Goal: Information Seeking & Learning: Check status

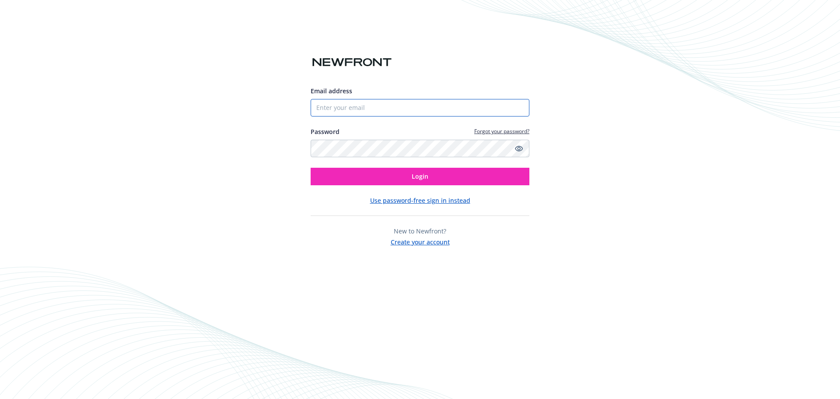
type input "derrick@coventrysi.com"
click at [453, 112] on input "derrick@coventrysi.com" at bounding box center [420, 108] width 219 height 18
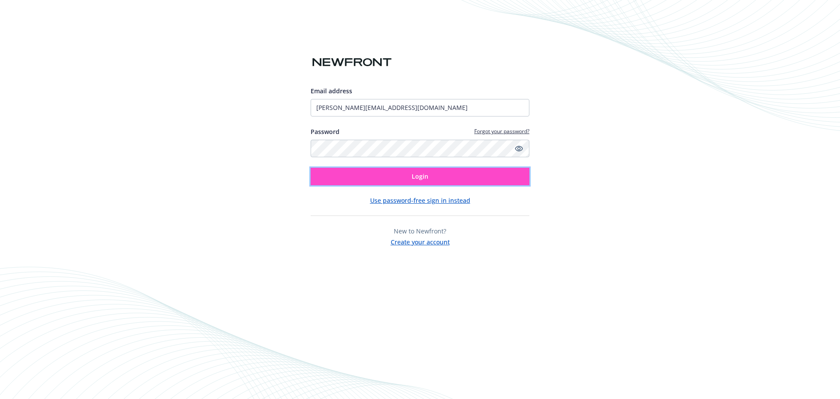
click at [357, 179] on button "Login" at bounding box center [420, 177] width 219 height 18
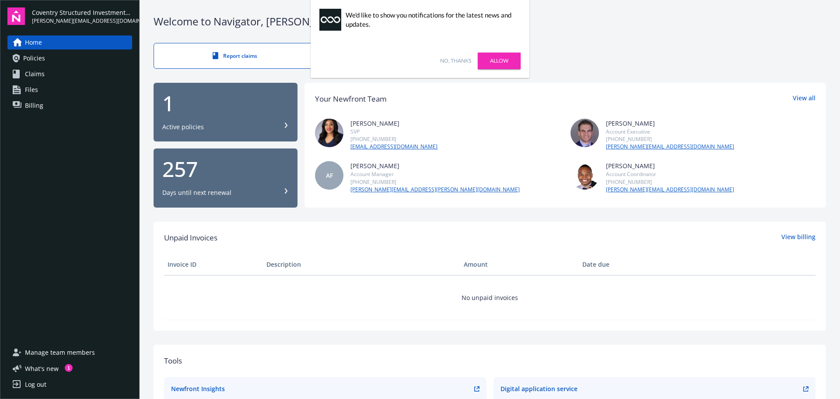
click at [456, 61] on link "No, thanks" at bounding box center [455, 61] width 31 height 8
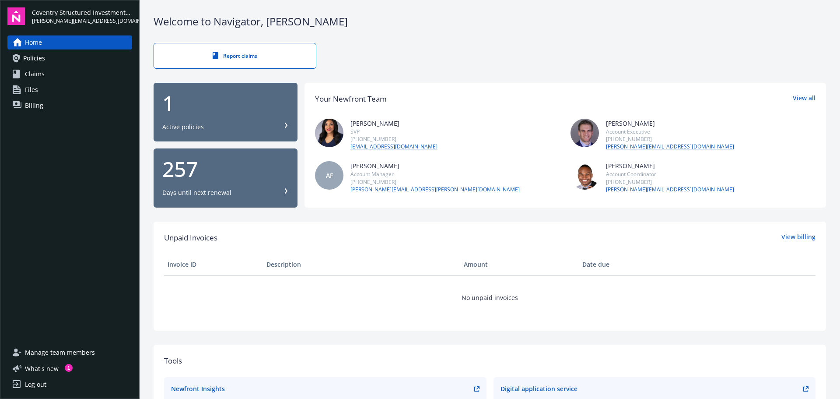
click at [234, 126] on div "Active policies" at bounding box center [225, 127] width 126 height 9
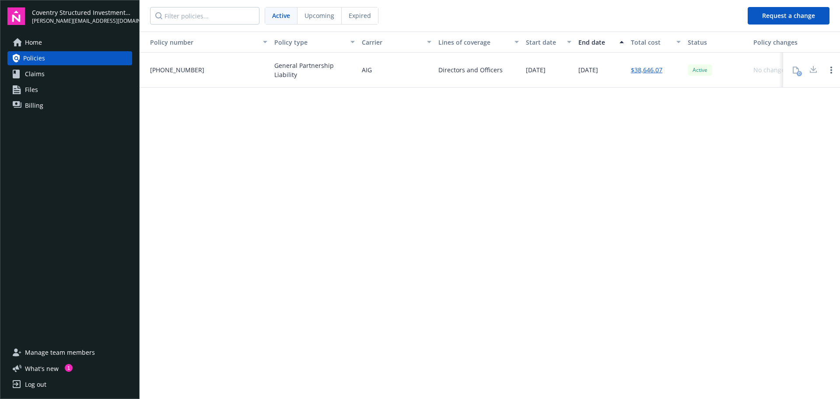
click at [816, 68] on div at bounding box center [814, 70] width 18 height 18
click at [813, 70] on div at bounding box center [814, 70] width 18 height 18
click at [736, 71] on div "Active" at bounding box center [717, 70] width 66 height 35
click at [597, 256] on div "Policy number Policy type Carrier Lines of coverage Start date End date Total c…" at bounding box center [490, 215] width 701 height 366
click at [182, 69] on span "06-520-67-82" at bounding box center [173, 69] width 61 height 9
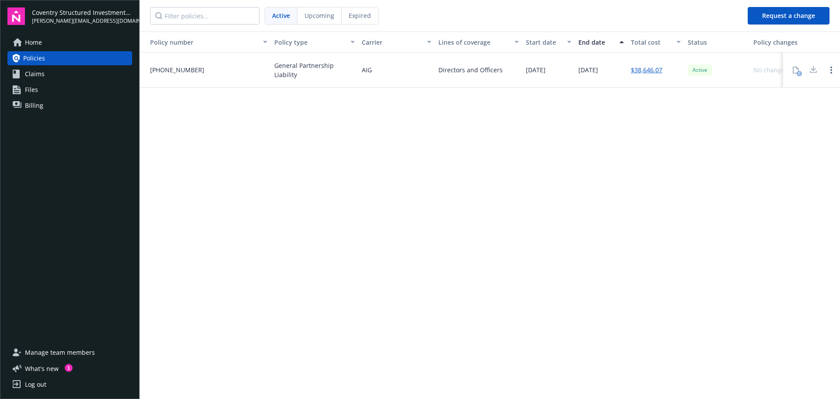
drag, startPoint x: 419, startPoint y: 75, endPoint x: 610, endPoint y: 75, distance: 190.8
click at [422, 75] on div "AIG" at bounding box center [396, 70] width 77 height 35
click at [744, 75] on div "Active" at bounding box center [717, 70] width 66 height 35
click at [831, 70] on icon "Open options" at bounding box center [832, 70] width 2 height 7
click at [728, 71] on div "Active" at bounding box center [717, 70] width 66 height 35
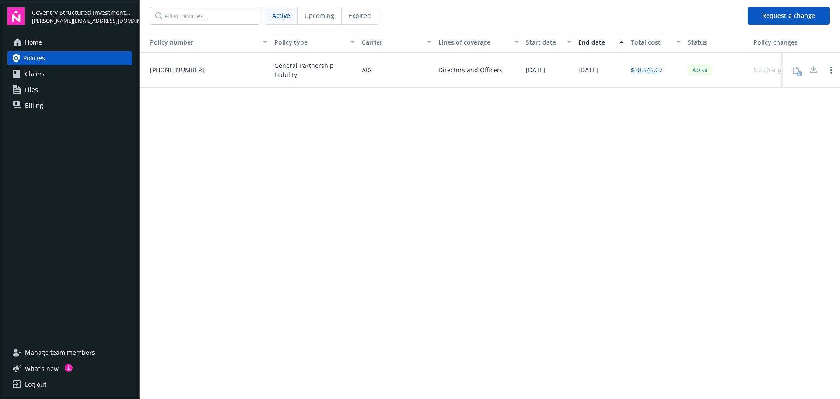
click at [815, 70] on div at bounding box center [814, 70] width 18 height 18
click at [794, 72] on div "0" at bounding box center [796, 70] width 18 height 18
click at [807, 71] on div at bounding box center [814, 70] width 18 height 18
click at [718, 74] on div "Active" at bounding box center [717, 70] width 66 height 35
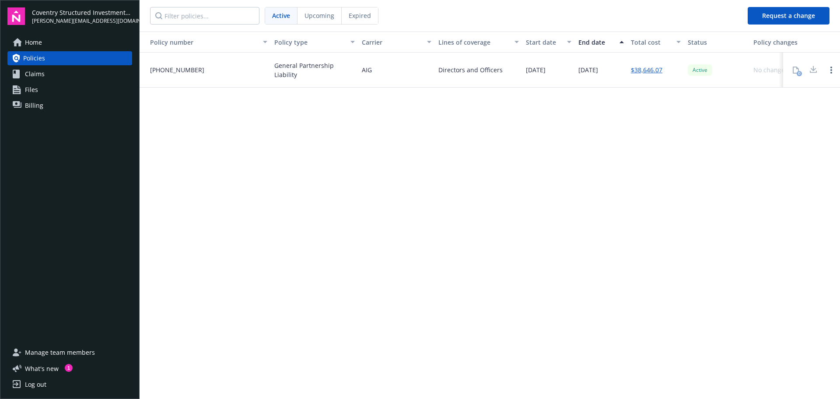
click at [717, 74] on div "Active" at bounding box center [717, 70] width 66 height 35
click at [664, 77] on div "$38,646.07" at bounding box center [656, 70] width 57 height 35
click at [600, 78] on div "06/01/2026" at bounding box center [601, 70] width 53 height 35
click at [596, 73] on span "06/01/2026" at bounding box center [589, 69] width 20 height 9
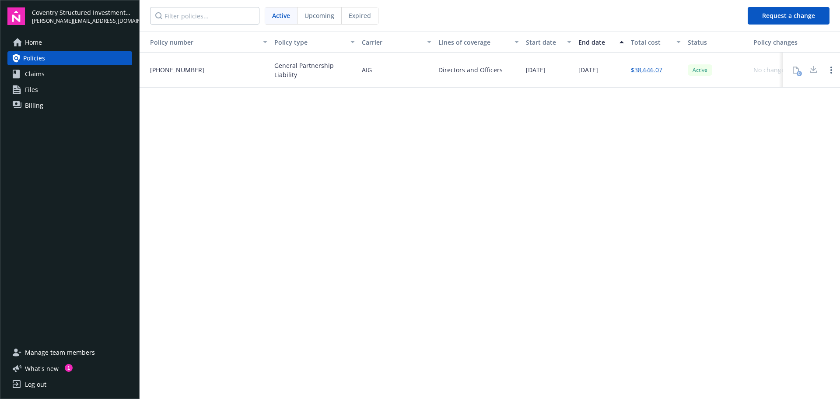
click at [469, 72] on div "Directors and Officers" at bounding box center [471, 69] width 64 height 9
click at [46, 70] on link "Claims" at bounding box center [69, 74] width 125 height 14
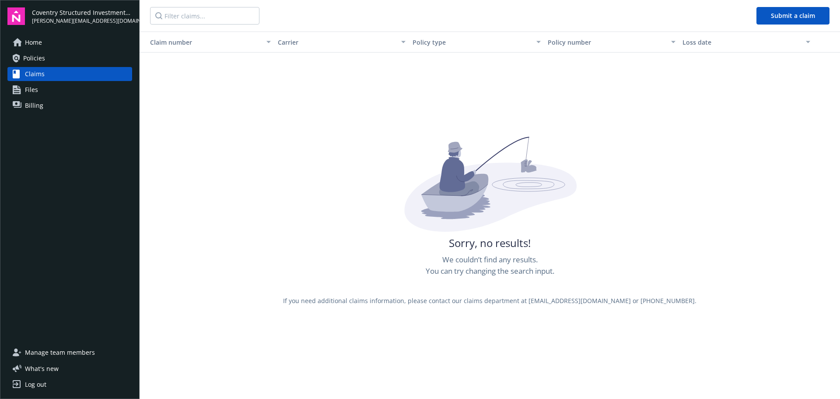
click at [51, 59] on link "Policies" at bounding box center [69, 58] width 125 height 14
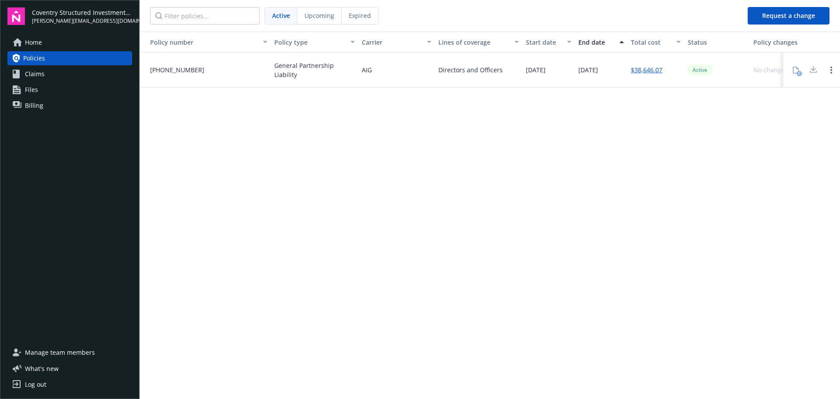
click at [338, 70] on span "General Partnership Liability" at bounding box center [314, 70] width 81 height 18
drag, startPoint x: 552, startPoint y: 75, endPoint x: 597, endPoint y: 77, distance: 44.7
click at [559, 77] on div "03/17/2025" at bounding box center [549, 70] width 53 height 35
click at [680, 69] on div "$38,646.07" at bounding box center [656, 70] width 57 height 35
drag, startPoint x: 726, startPoint y: 68, endPoint x: 755, endPoint y: 68, distance: 28.9
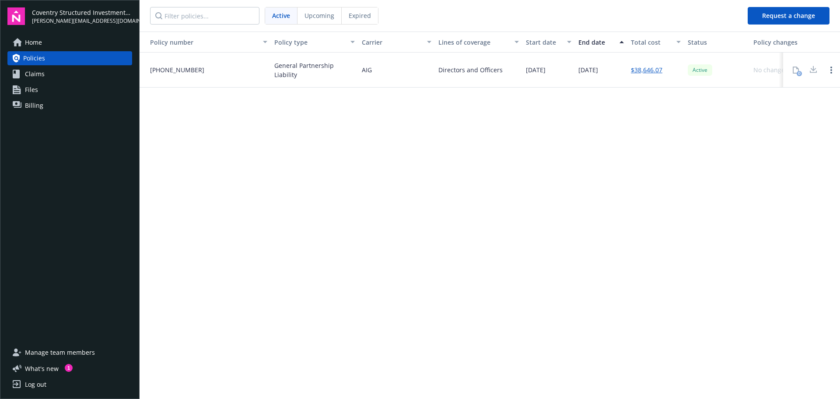
click at [728, 68] on div "Active" at bounding box center [717, 70] width 66 height 35
click at [758, 68] on div "No changes" at bounding box center [771, 69] width 35 height 9
click at [814, 67] on div at bounding box center [814, 70] width 18 height 18
click at [827, 68] on link "Open options" at bounding box center [831, 70] width 11 height 11
click at [783, 90] on div "Policy number Policy type Carrier Lines of coverage Start date End date Total c…" at bounding box center [490, 215] width 701 height 366
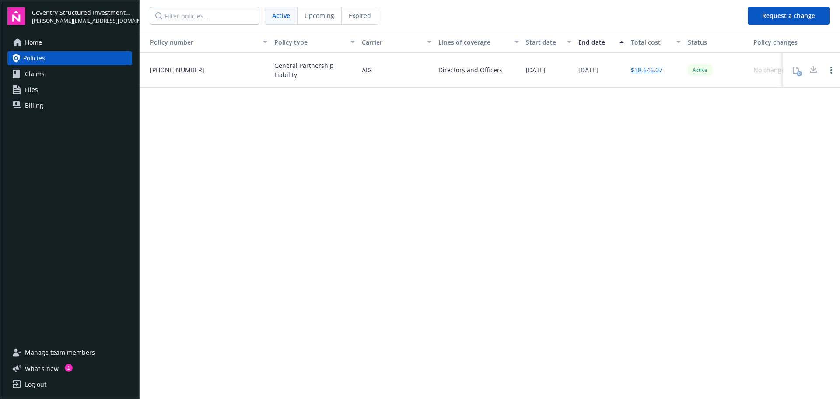
drag, startPoint x: 296, startPoint y: 75, endPoint x: 250, endPoint y: 76, distance: 46.0
click at [294, 75] on span "General Partnership Liability" at bounding box center [314, 70] width 81 height 18
click at [227, 76] on div "06-520-67-82" at bounding box center [205, 70] width 131 height 35
click at [326, 16] on span "Upcoming" at bounding box center [320, 15] width 30 height 9
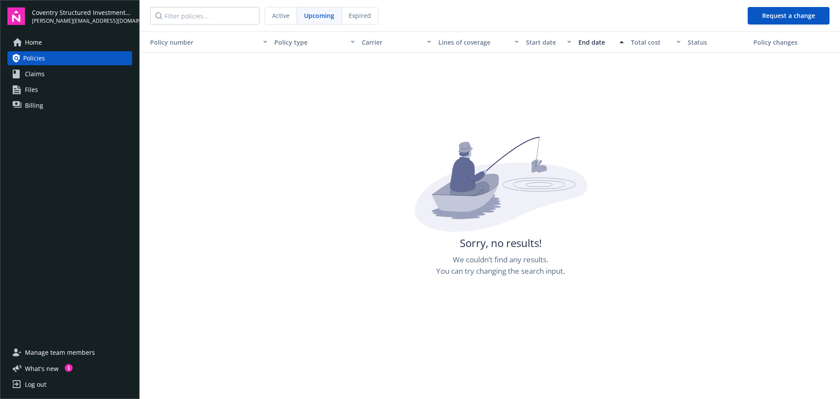
drag, startPoint x: 367, startPoint y: 16, endPoint x: 362, endPoint y: 20, distance: 5.6
click at [366, 16] on span "Expired" at bounding box center [360, 15] width 22 height 9
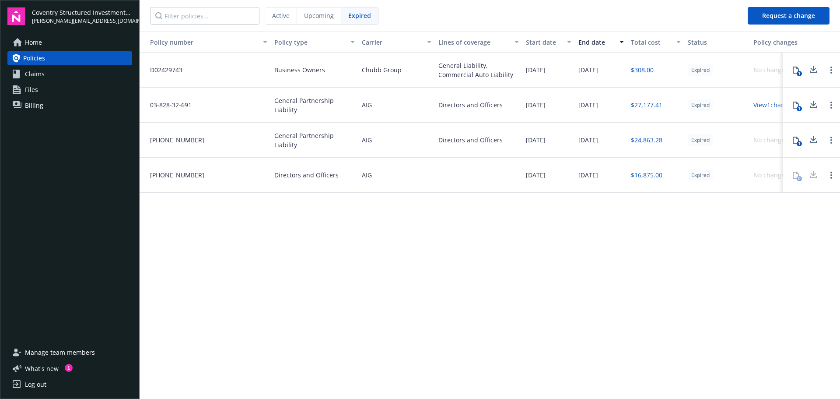
click at [281, 16] on span "Active" at bounding box center [281, 15] width 18 height 9
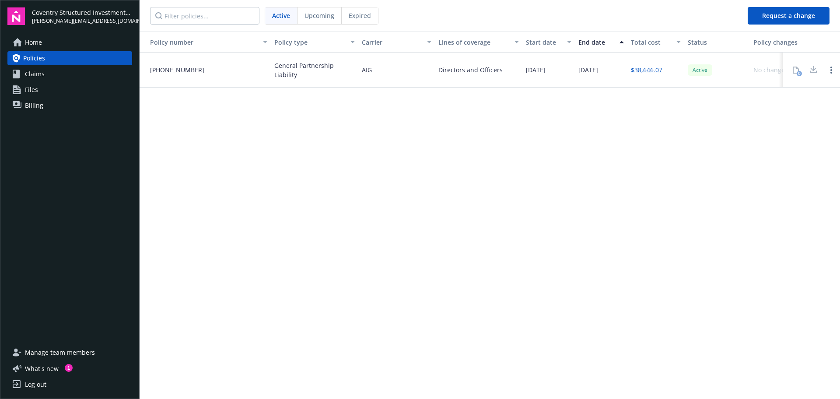
click at [186, 68] on span "06-520-67-82" at bounding box center [173, 69] width 61 height 9
click at [184, 69] on span "06-520-67-82" at bounding box center [173, 69] width 61 height 9
click at [64, 77] on link "Claims" at bounding box center [69, 74] width 125 height 14
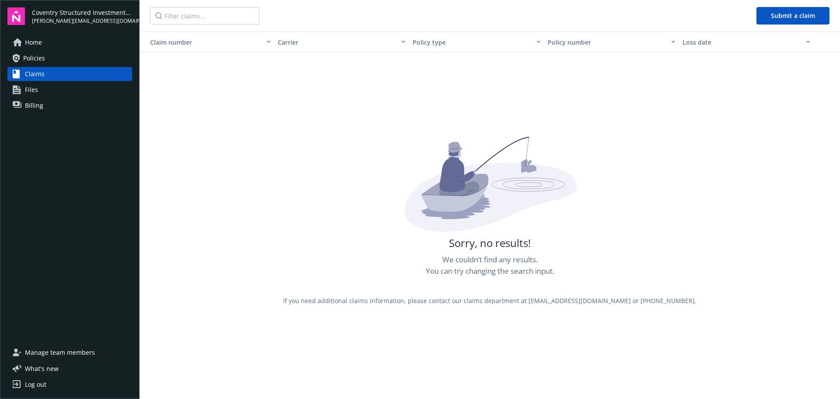
click at [43, 90] on link "Files" at bounding box center [69, 90] width 125 height 14
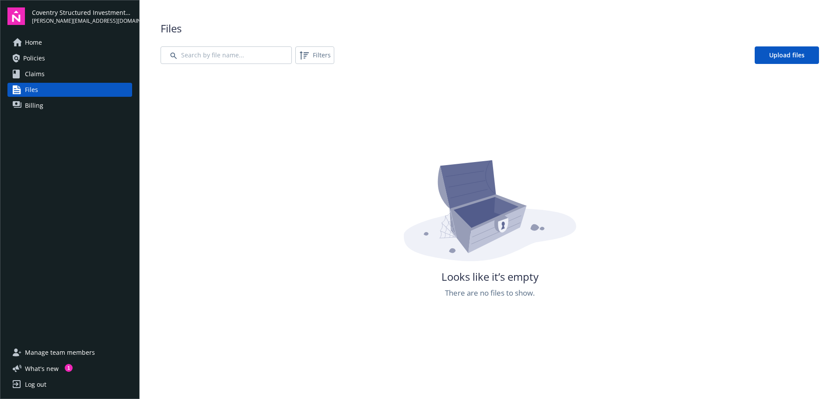
click at [41, 100] on span "Billing" at bounding box center [34, 105] width 18 height 14
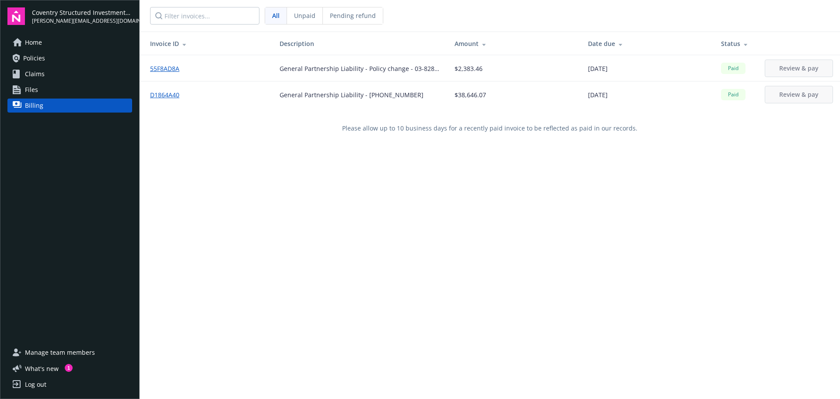
click at [164, 96] on link "D1864A40" at bounding box center [168, 94] width 36 height 9
click at [339, 68] on div "General Partnership Liability - Policy change - 03-828-32-691" at bounding box center [360, 68] width 161 height 9
click at [293, 135] on div "Please allow up to 10 business days for a recently paid invoice to be reflected…" at bounding box center [490, 128] width 701 height 41
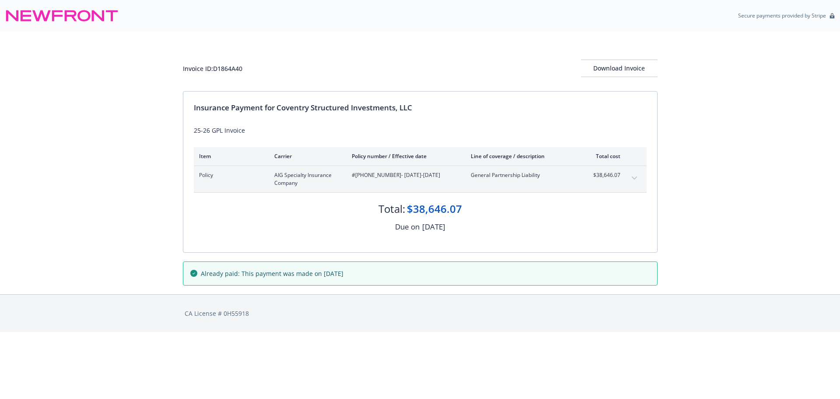
click at [637, 181] on button "expand content" at bounding box center [635, 178] width 14 height 14
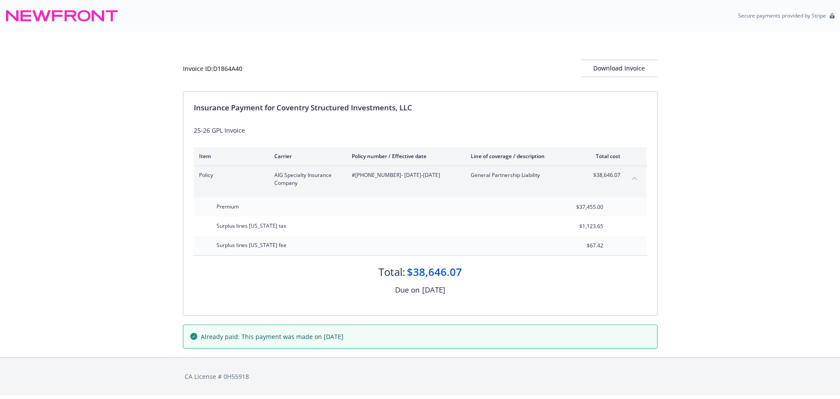
drag, startPoint x: 165, startPoint y: 232, endPoint x: 175, endPoint y: 234, distance: 10.2
